Goal: Information Seeking & Learning: Learn about a topic

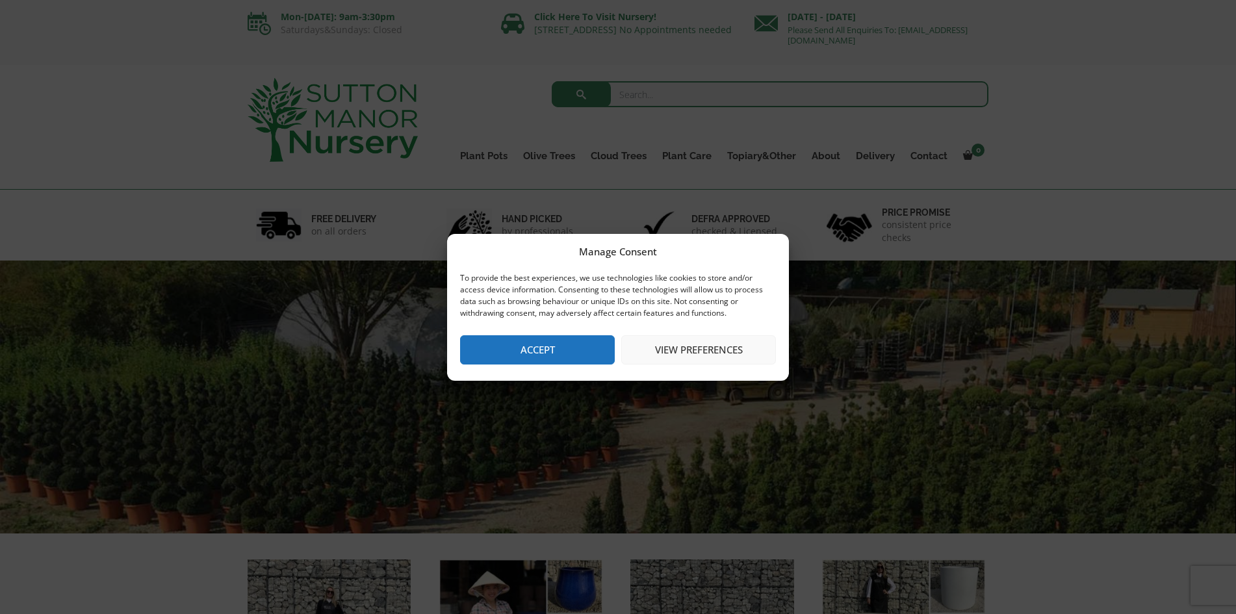
click at [544, 350] on button "Accept" at bounding box center [537, 349] width 155 height 29
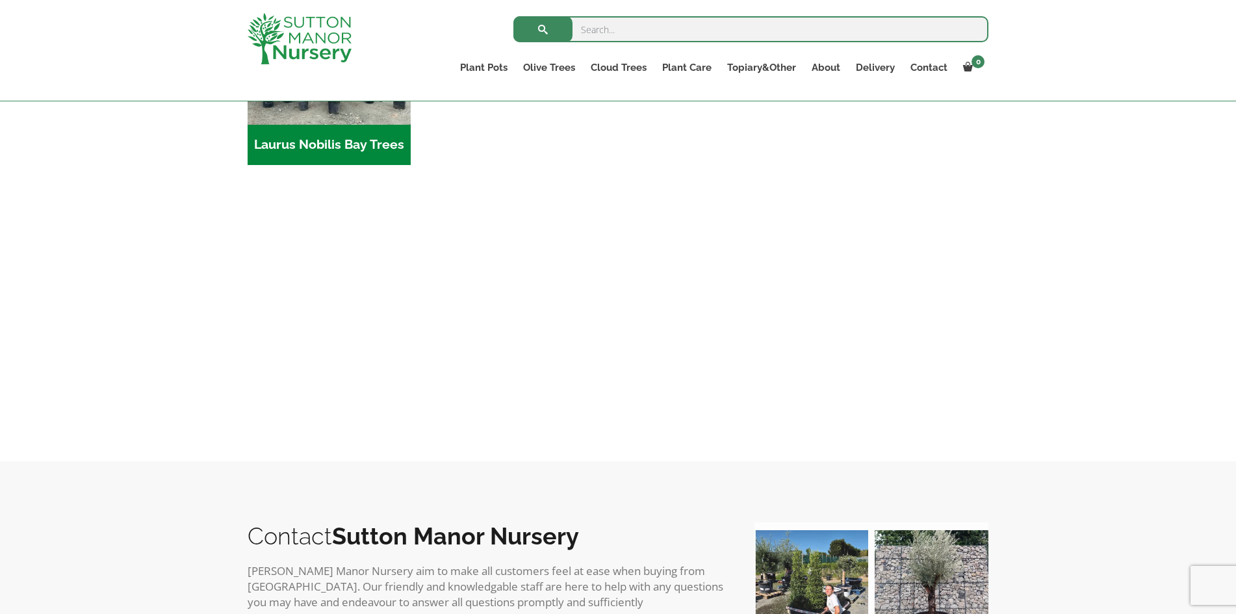
scroll to position [1458, 0]
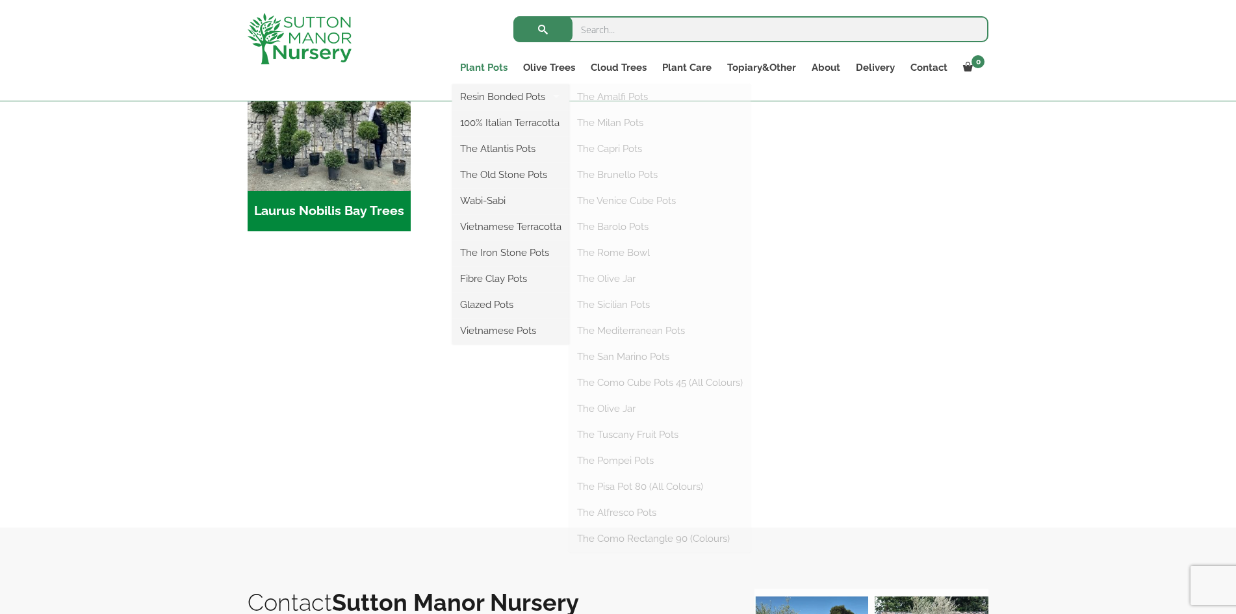
click at [482, 66] on link "Plant Pots" at bounding box center [483, 67] width 63 height 18
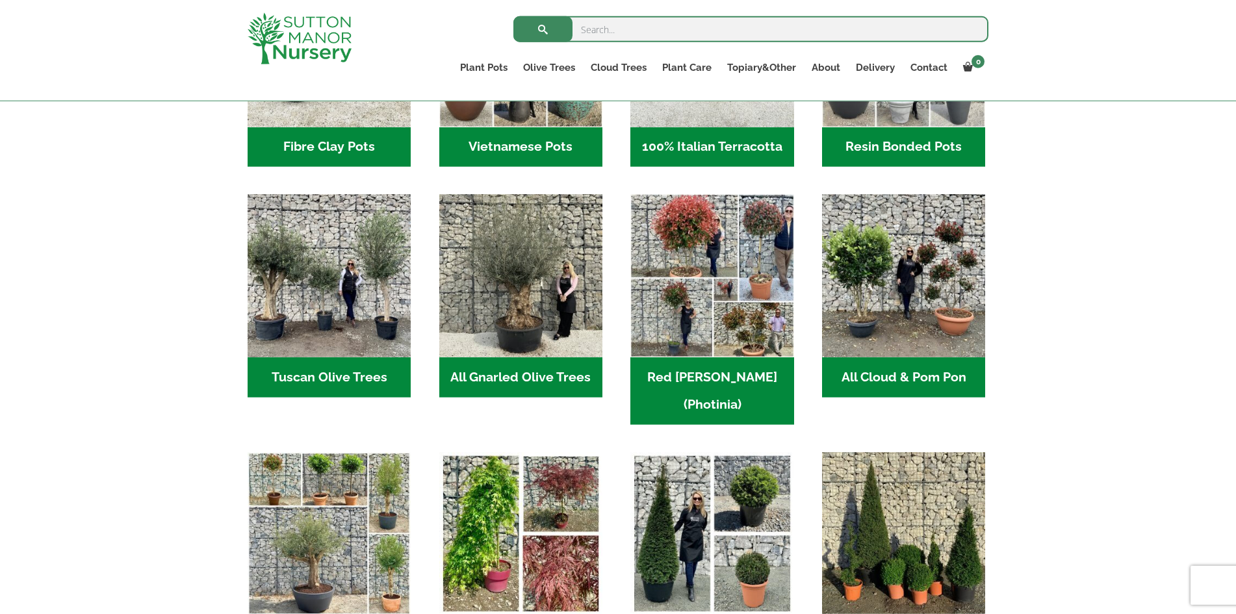
scroll to position [597, 0]
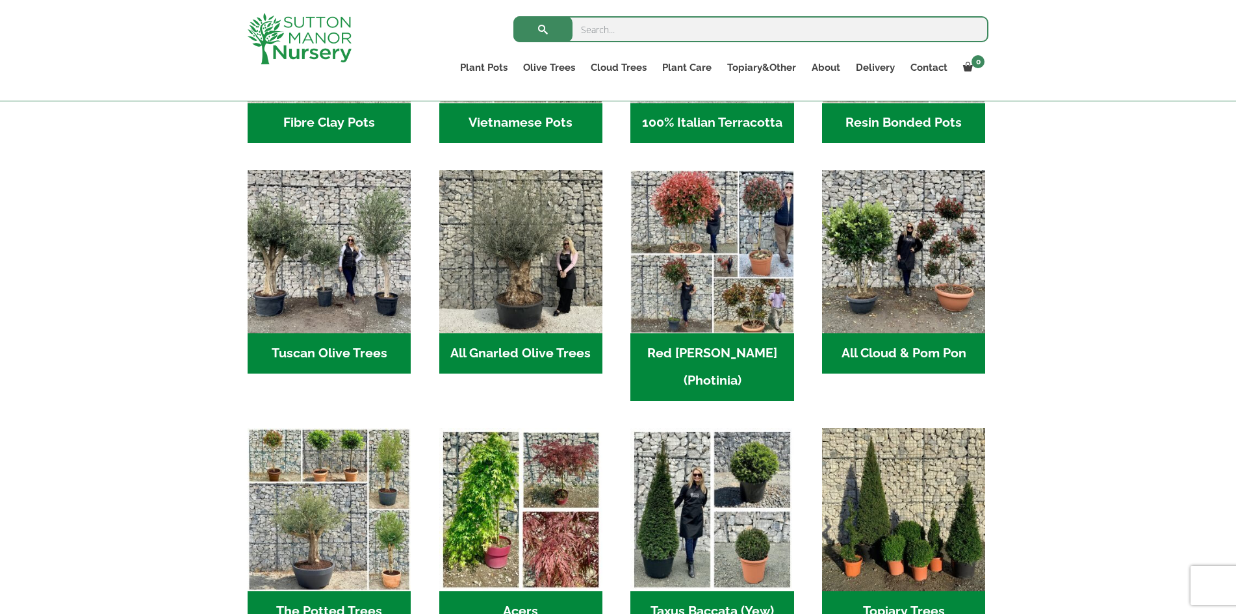
click at [483, 343] on h2 "All Gnarled Olive Trees (181)" at bounding box center [520, 353] width 163 height 40
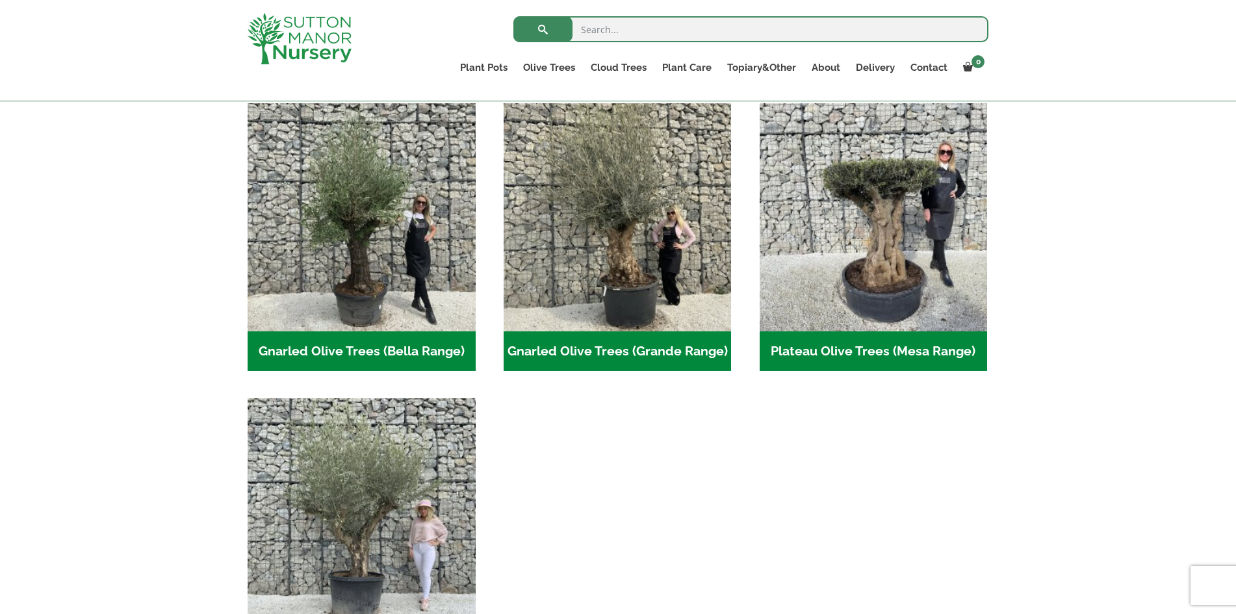
scroll to position [441, 0]
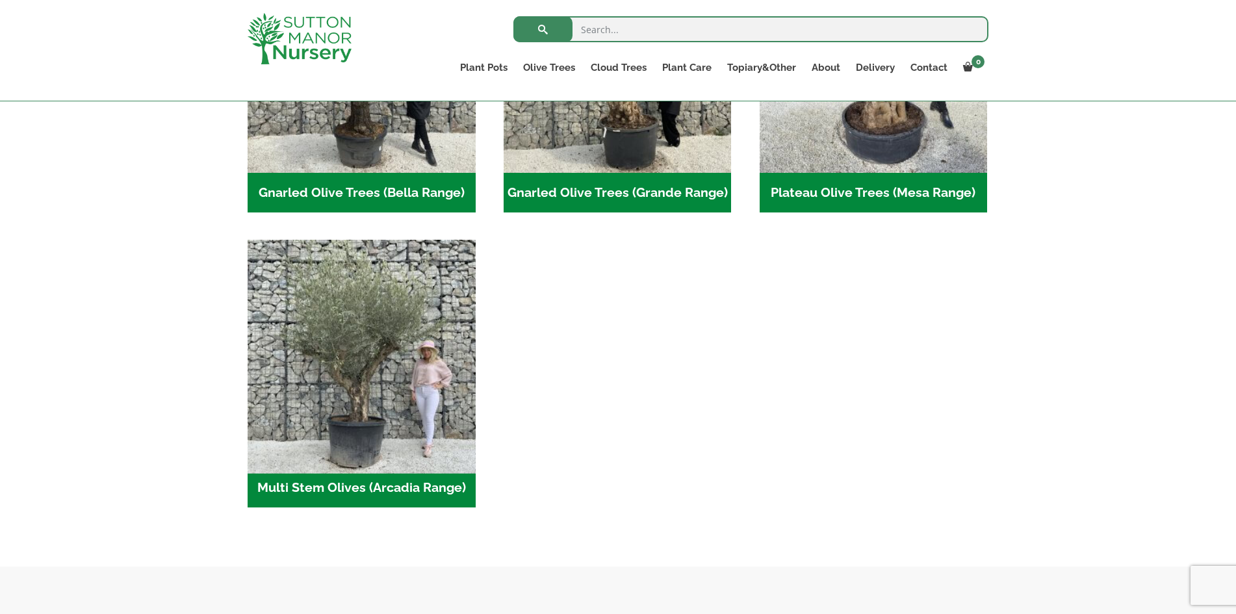
click at [339, 350] on img "Visit product category Multi Stem Olives (Arcadia Range)" at bounding box center [361, 354] width 239 height 239
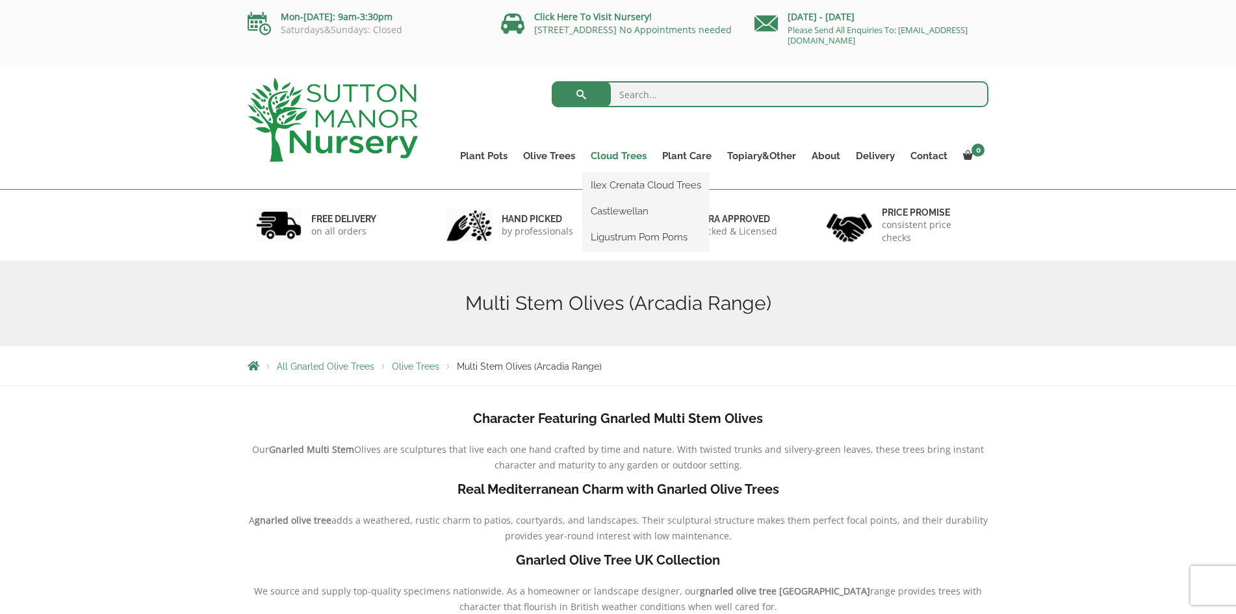
click at [611, 157] on link "Cloud Trees" at bounding box center [618, 156] width 71 height 18
click at [615, 181] on link "Ilex Crenata Cloud Trees" at bounding box center [646, 184] width 126 height 19
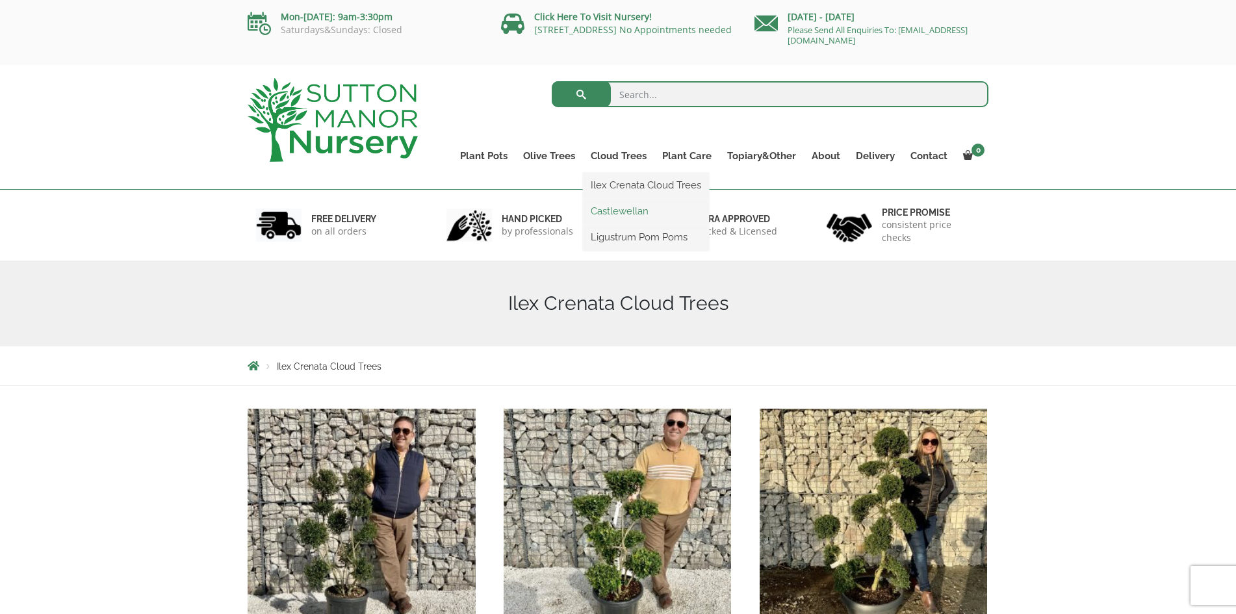
click at [608, 209] on link "Castlewellan" at bounding box center [646, 210] width 126 height 19
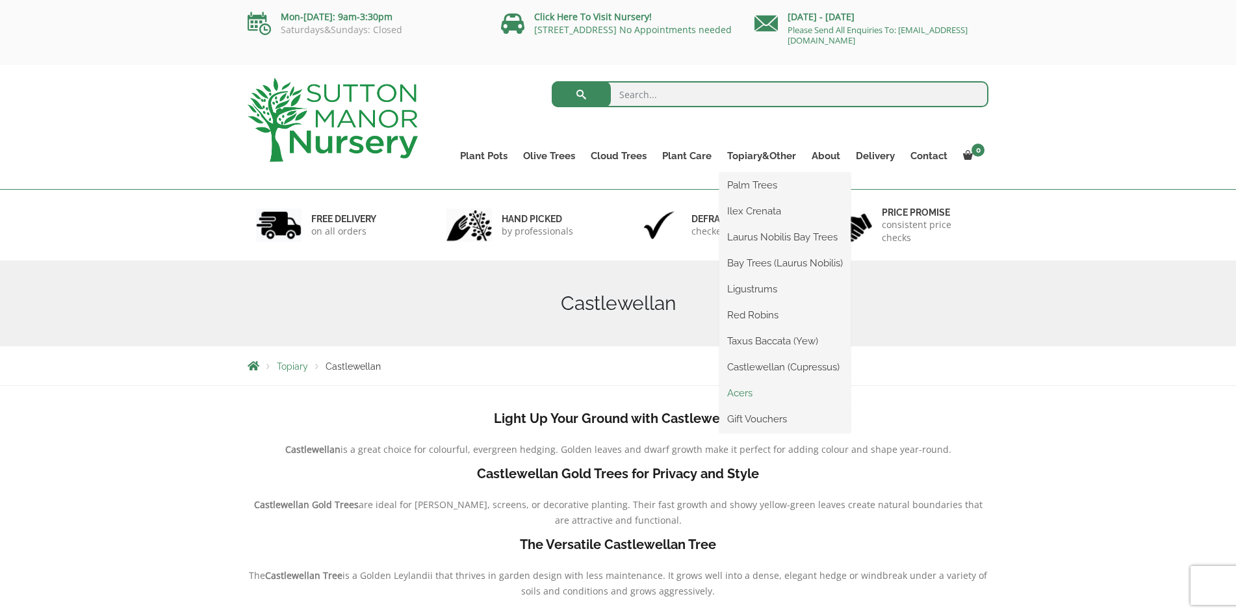
click at [745, 391] on link "Acers" at bounding box center [784, 392] width 131 height 19
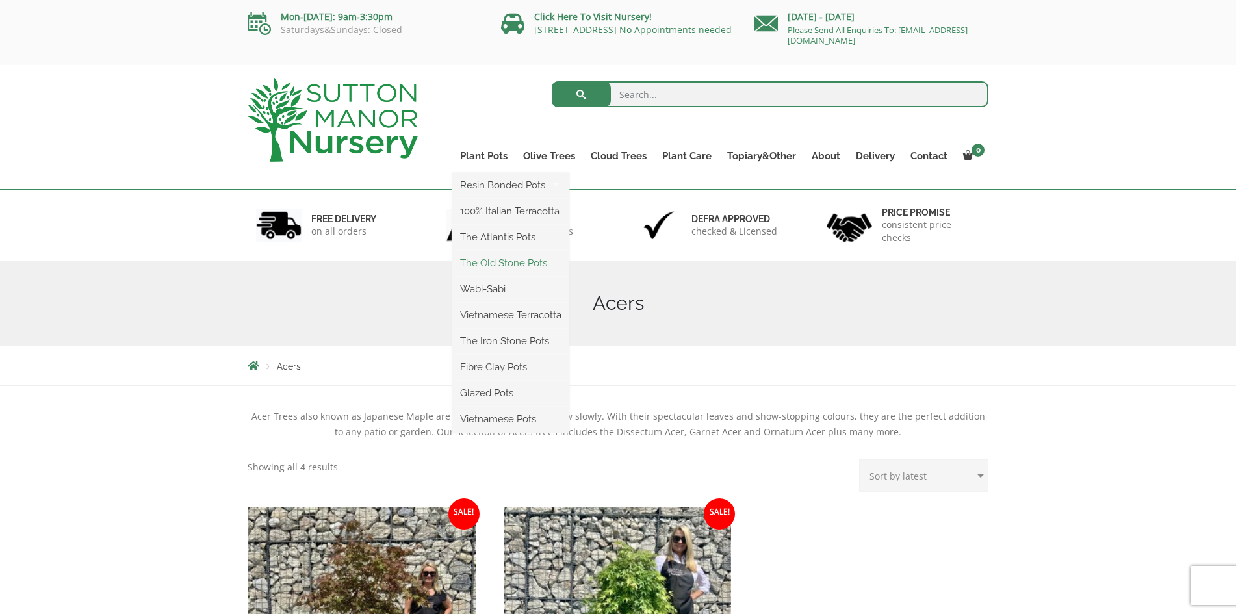
click at [468, 259] on link "The Old Stone Pots" at bounding box center [510, 262] width 117 height 19
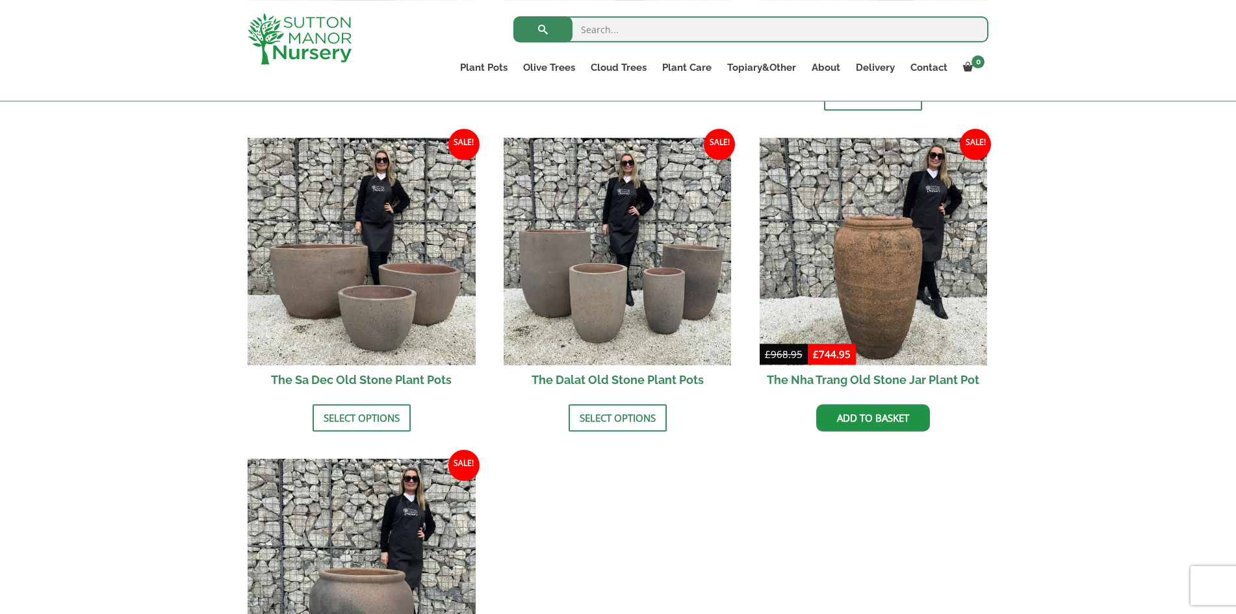
scroll to position [639, 0]
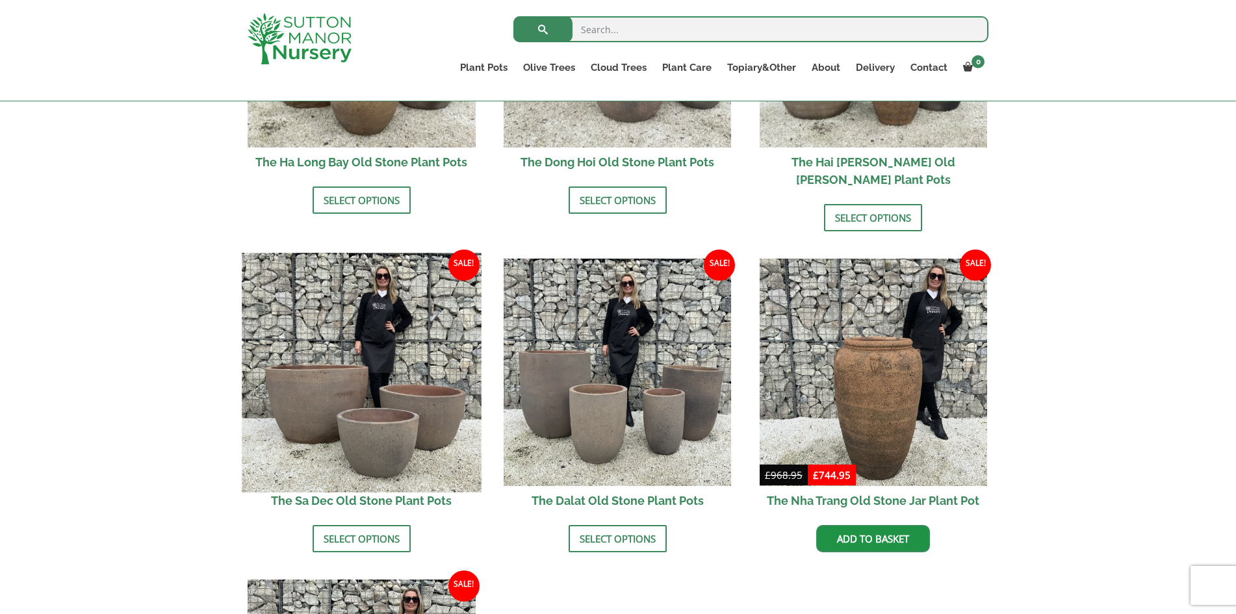
click at [330, 379] on img at bounding box center [361, 372] width 239 height 239
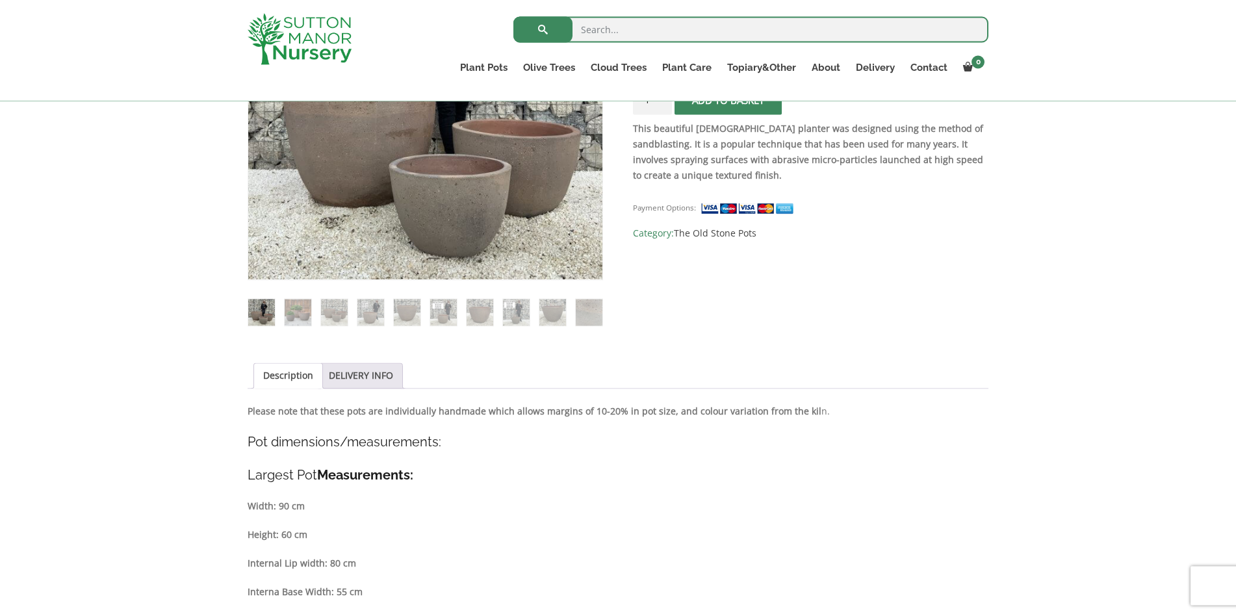
scroll to position [374, 0]
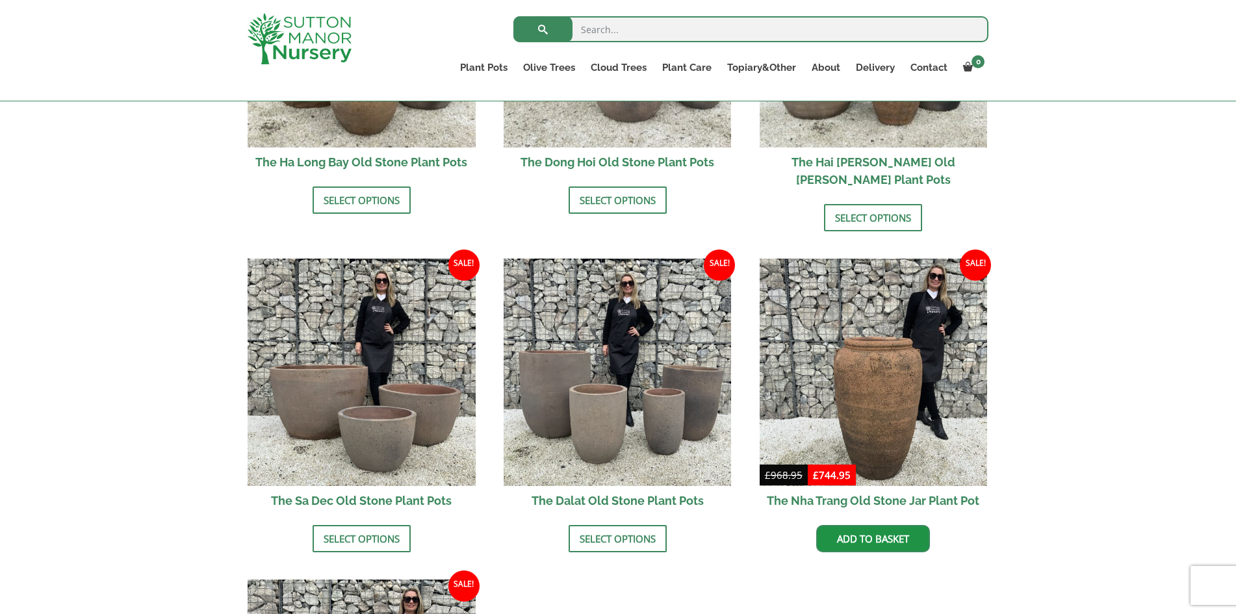
scroll to position [351, 0]
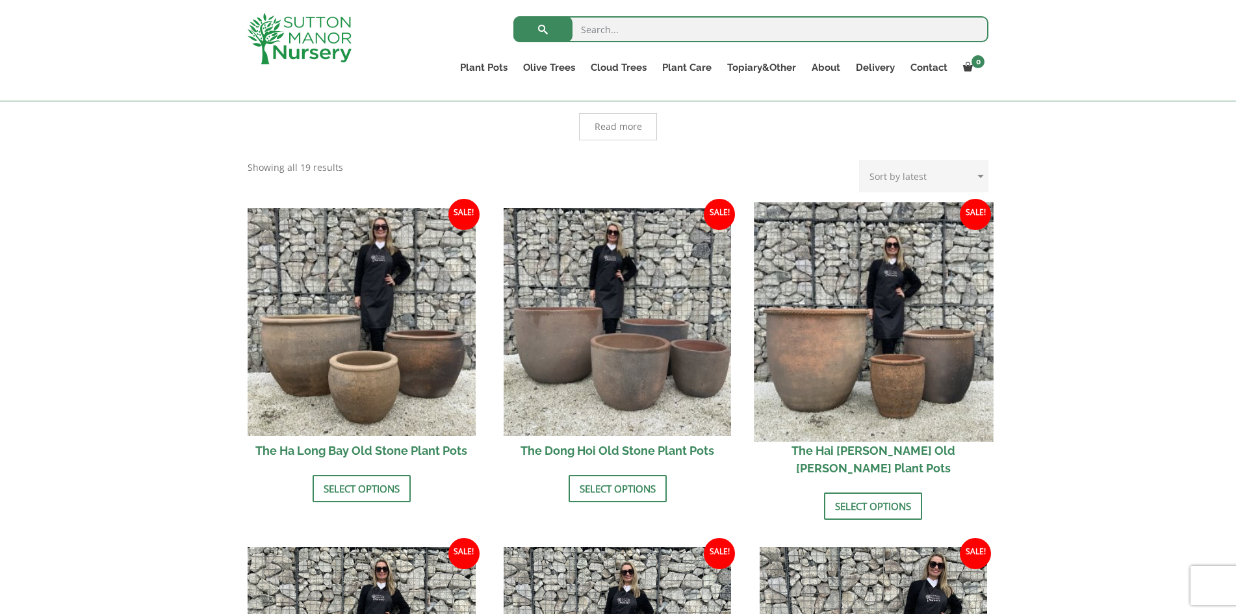
click at [817, 348] on img at bounding box center [873, 321] width 239 height 239
